Goal: Task Accomplishment & Management: Manage account settings

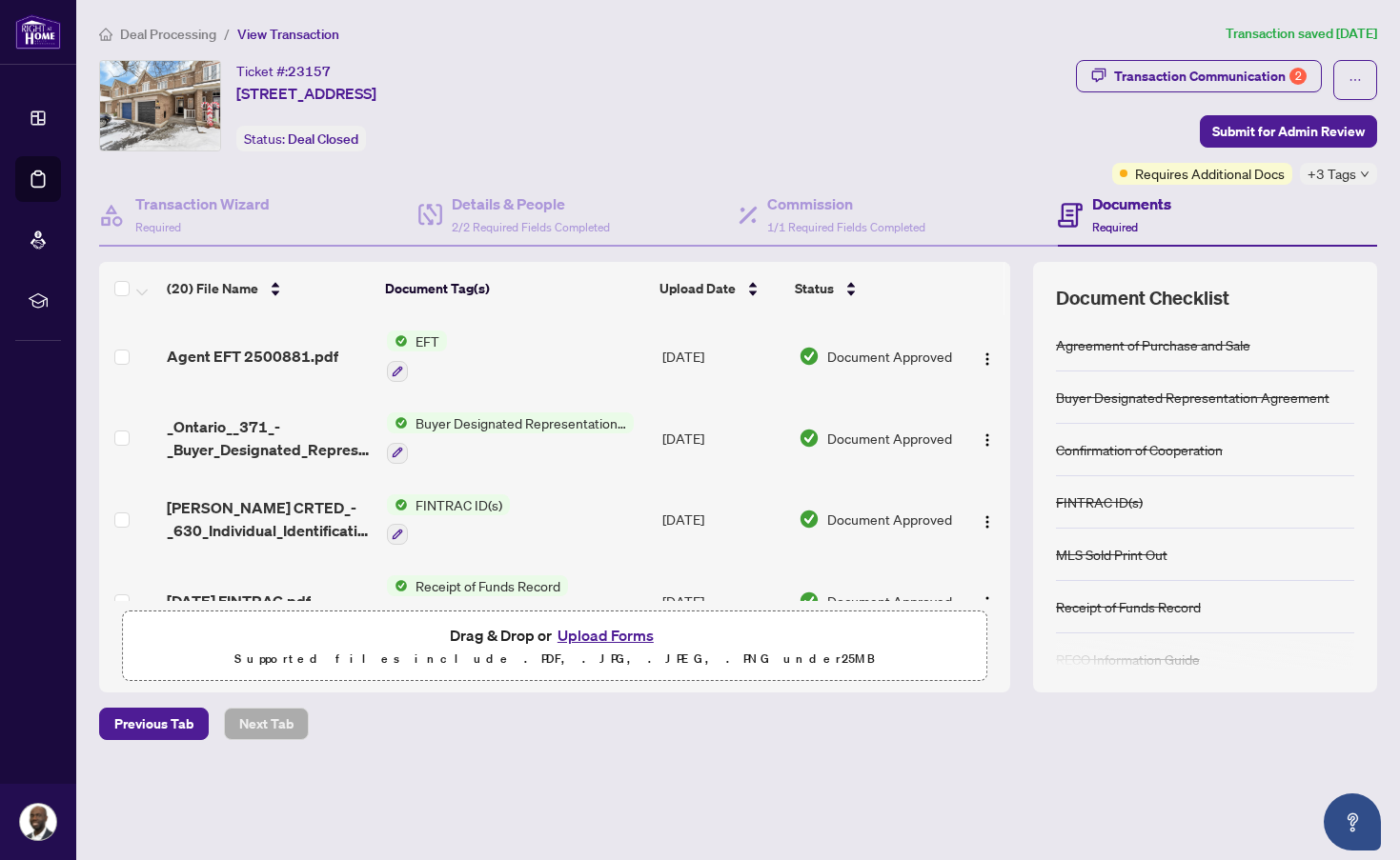
click at [442, 338] on span "EFT" at bounding box center [427, 341] width 39 height 21
click at [390, 430] on span "EFT" at bounding box center [415, 434] width 210 height 21
click at [170, 29] on span "Deal Processing" at bounding box center [168, 34] width 96 height 17
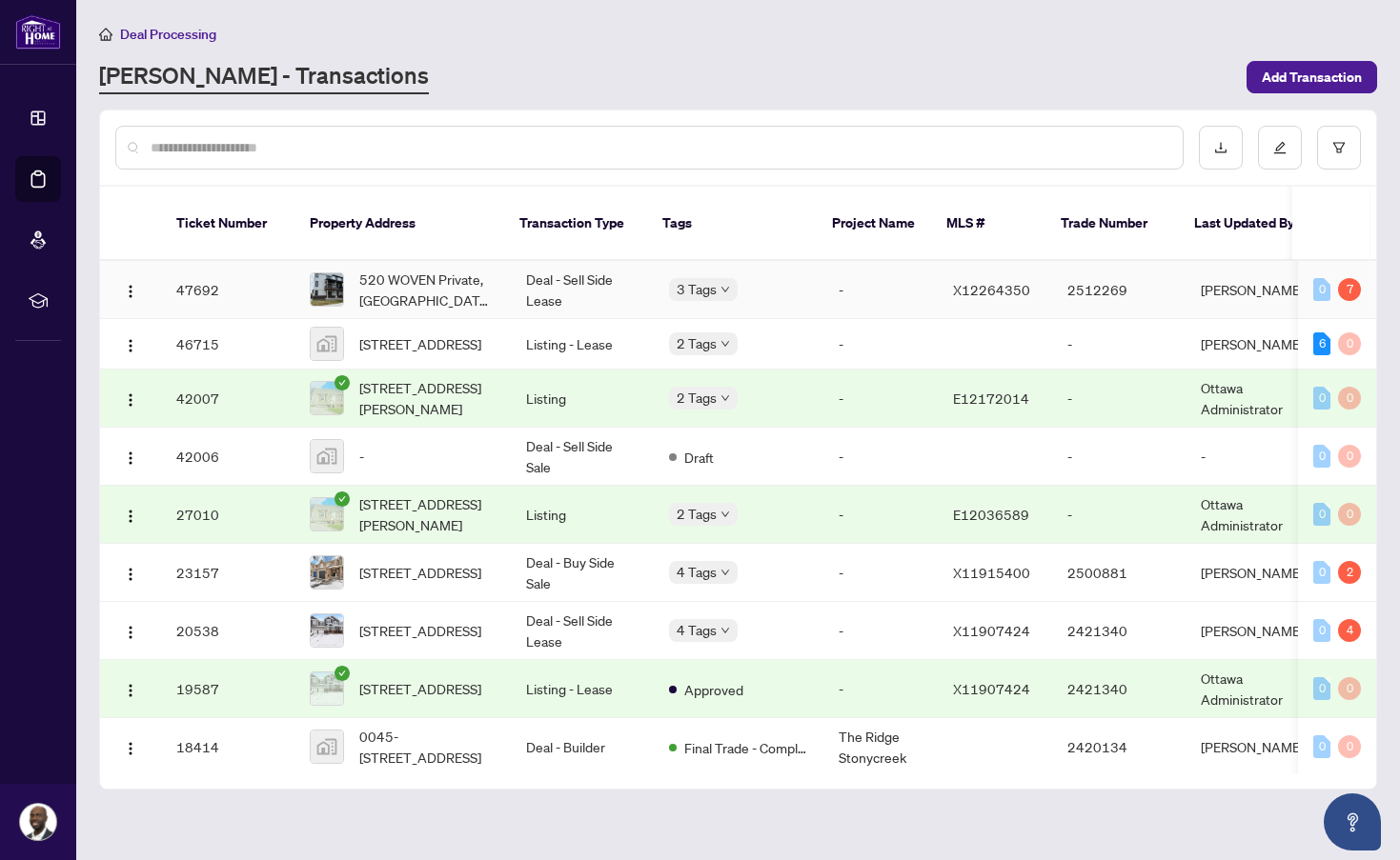
click at [572, 273] on td "Deal - Sell Side Lease" at bounding box center [583, 290] width 143 height 58
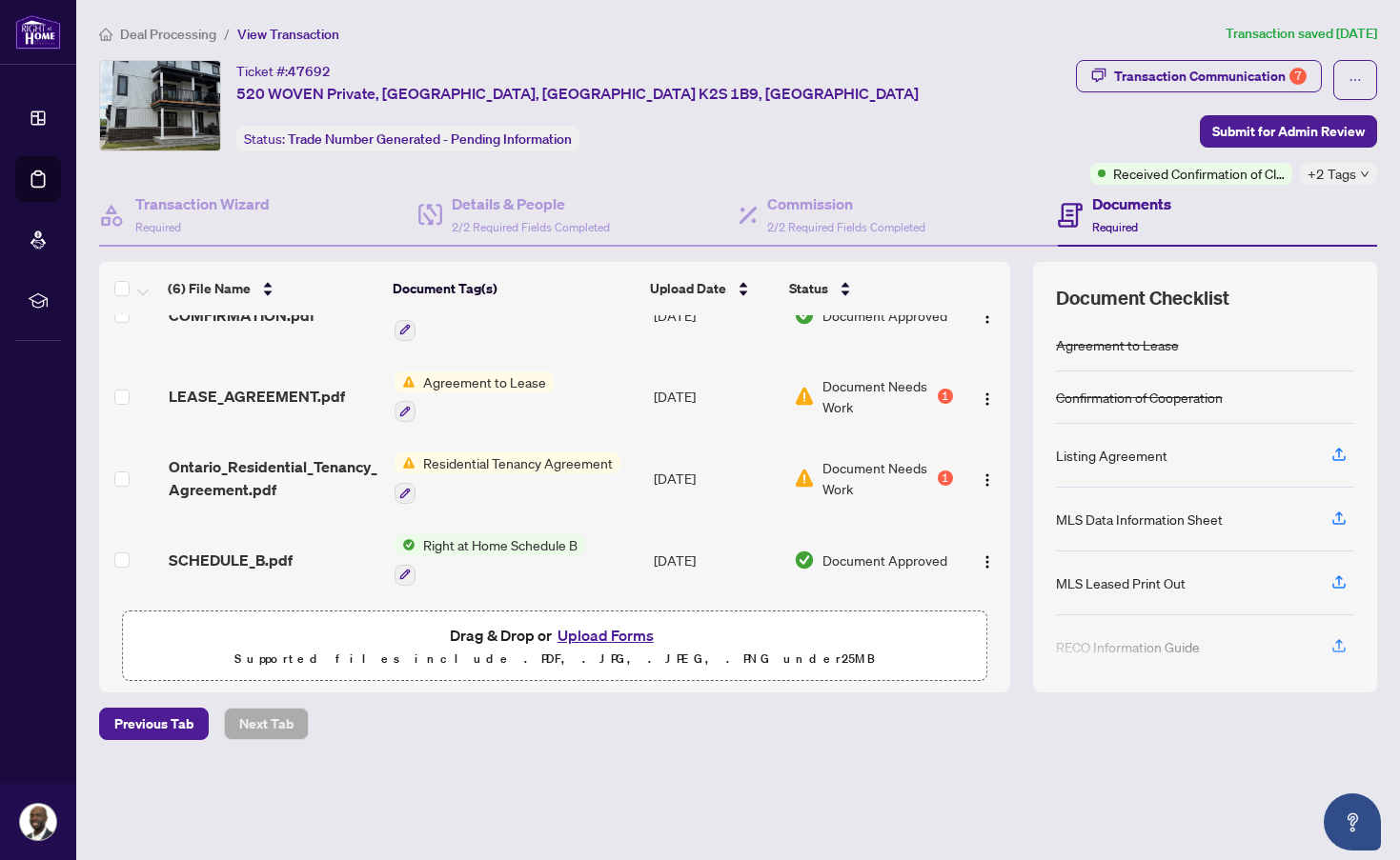
click at [600, 635] on button "Upload Forms" at bounding box center [605, 636] width 108 height 25
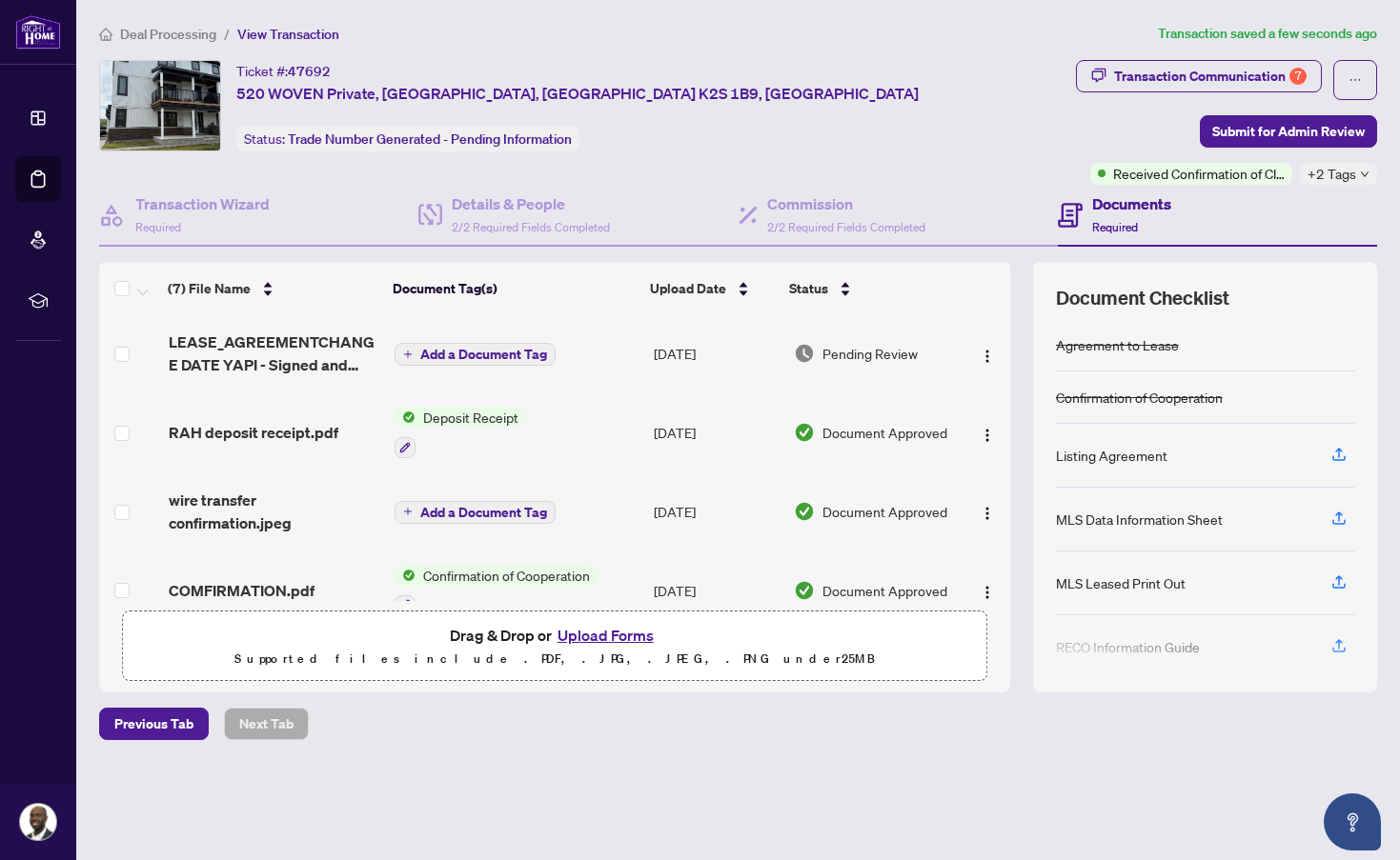
click at [486, 344] on button "Add a Document Tag" at bounding box center [475, 354] width 161 height 23
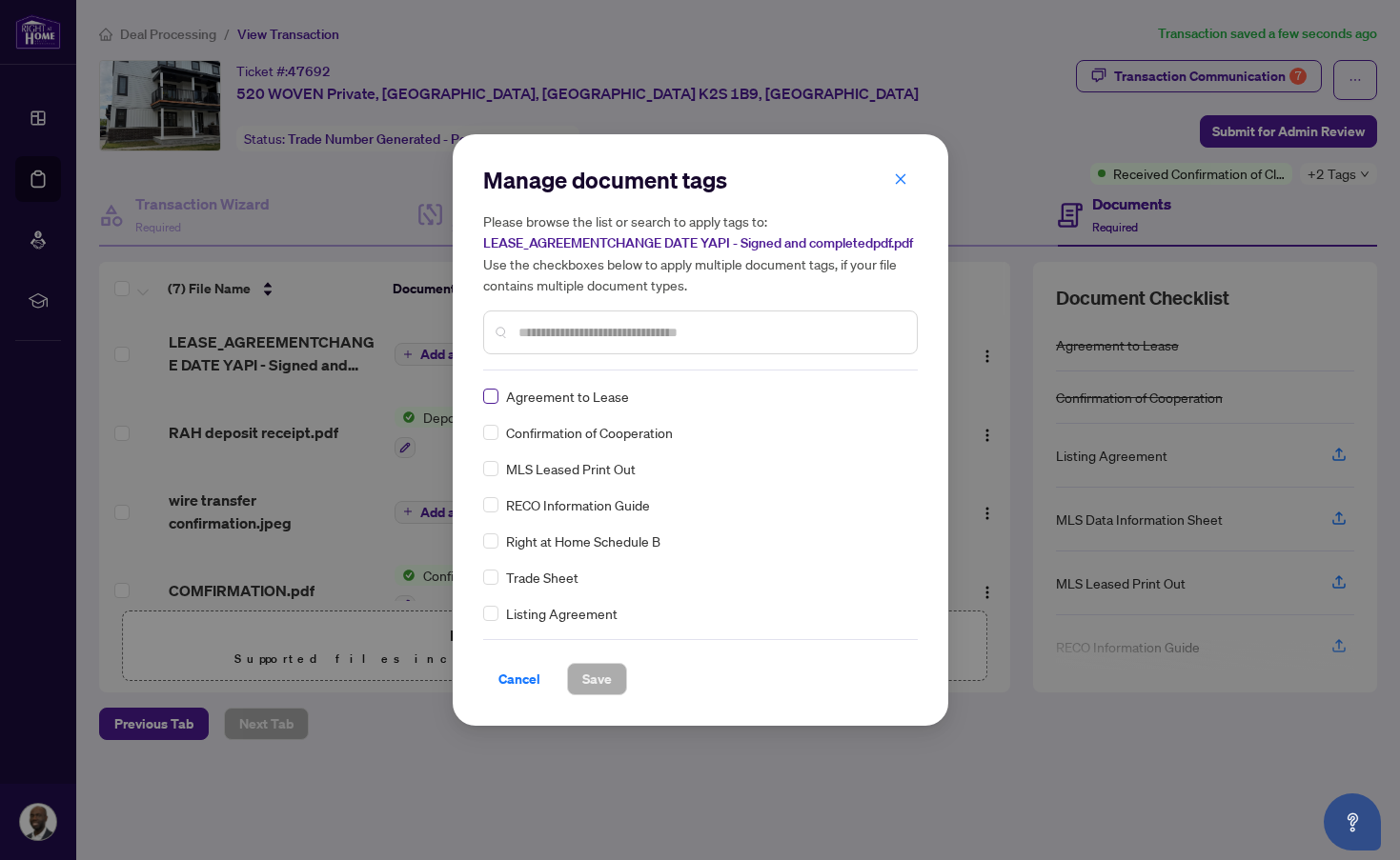
click at [498, 404] on span at bounding box center [491, 396] width 15 height 15
click at [603, 691] on span "Save" at bounding box center [597, 680] width 30 height 31
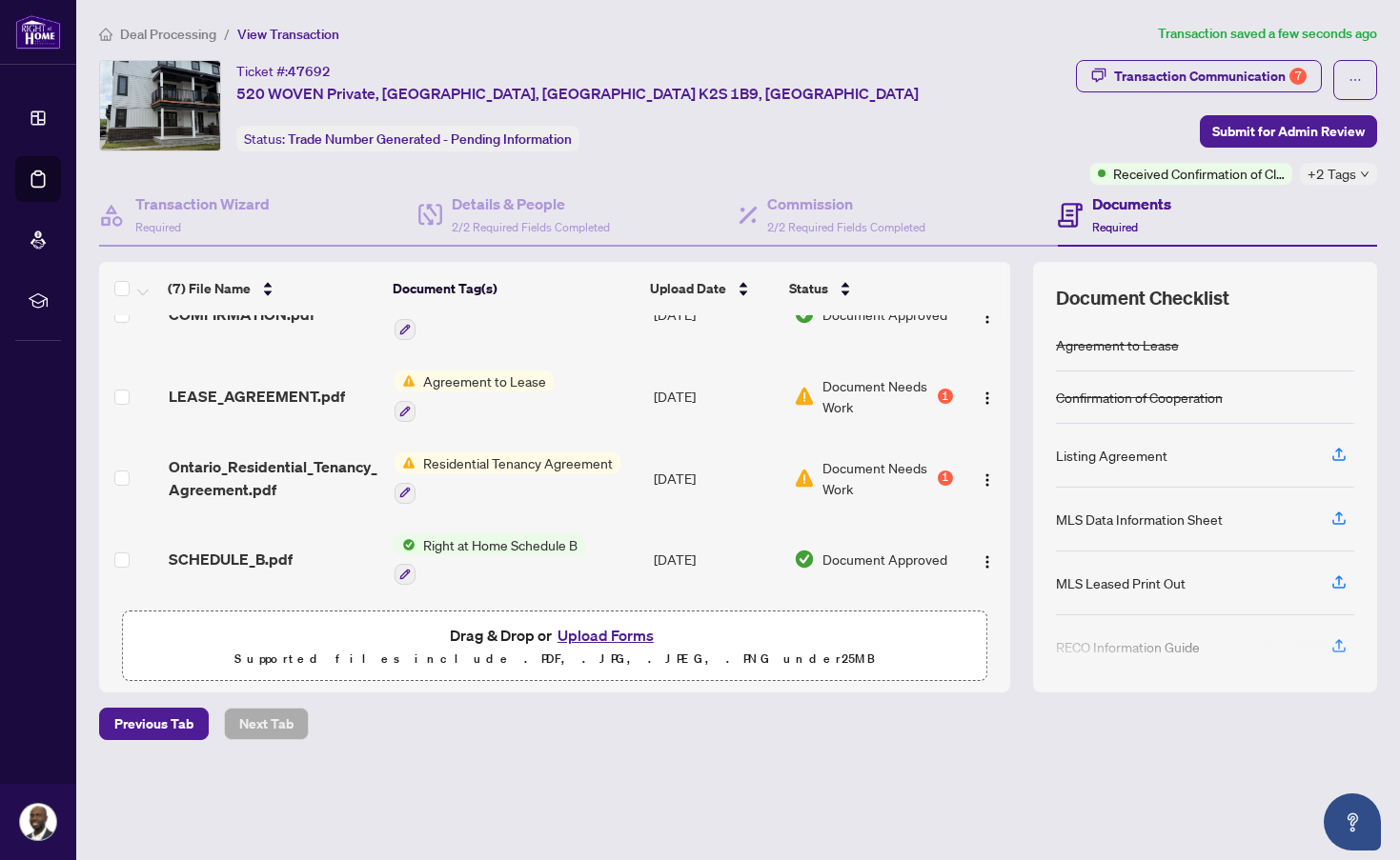
scroll to position [283, 0]
click at [512, 452] on span "Residential Tenancy Agreement" at bounding box center [518, 463] width 205 height 21
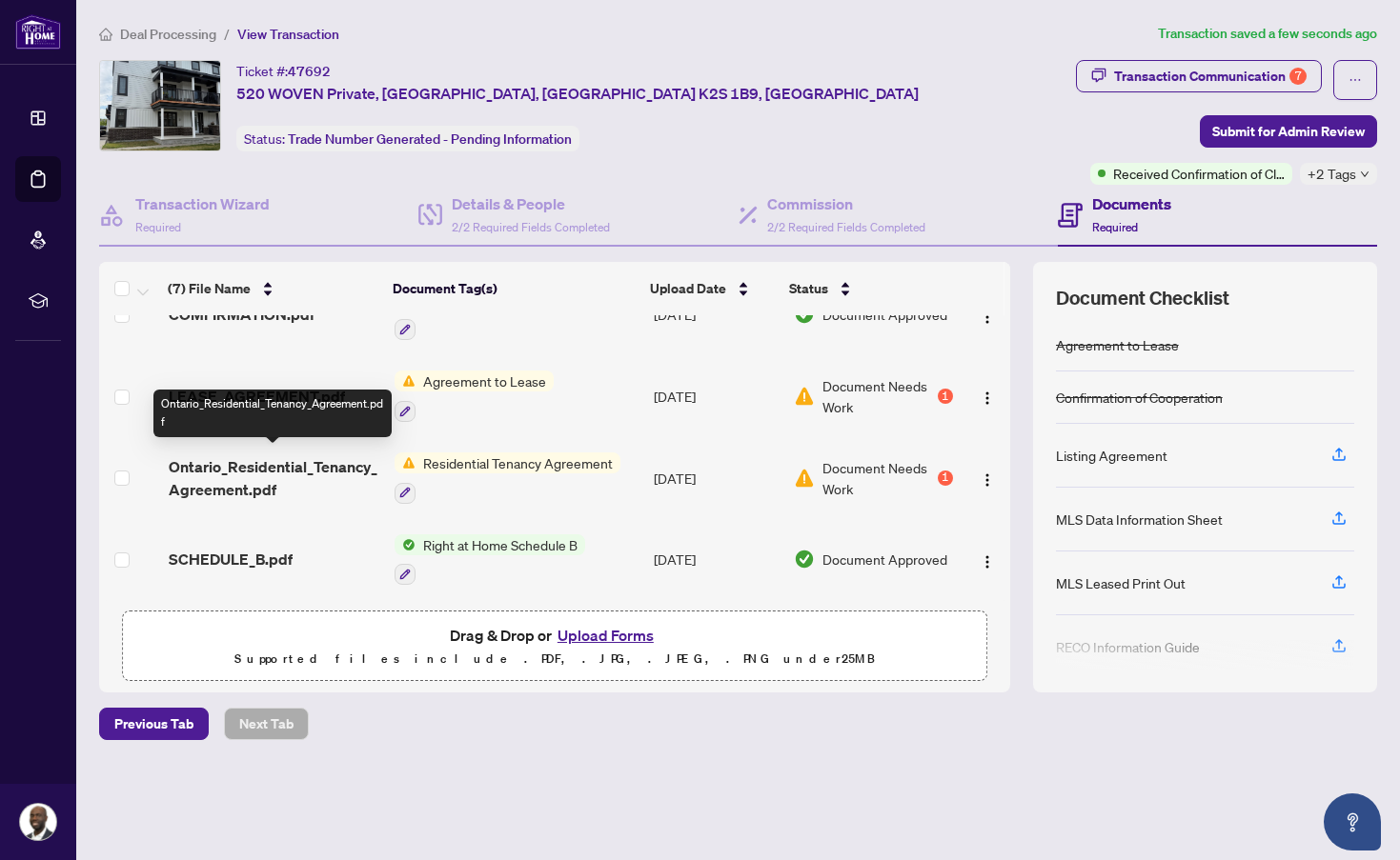
click at [314, 462] on span "Ontario_Residential_Tenancy_Agreement.pdf" at bounding box center [274, 478] width 211 height 46
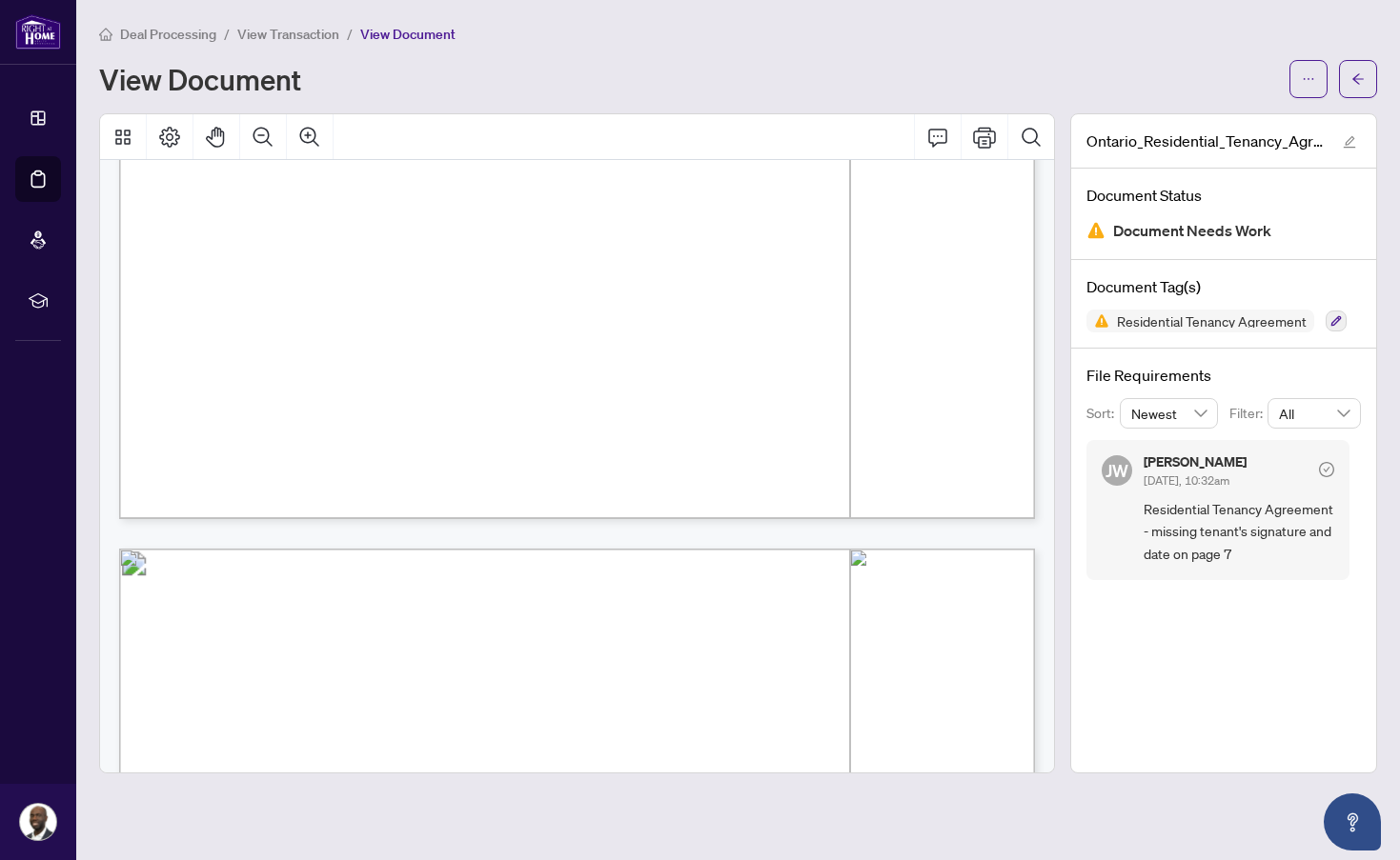
scroll to position [5705, 0]
